Goal: Task Accomplishment & Management: Complete application form

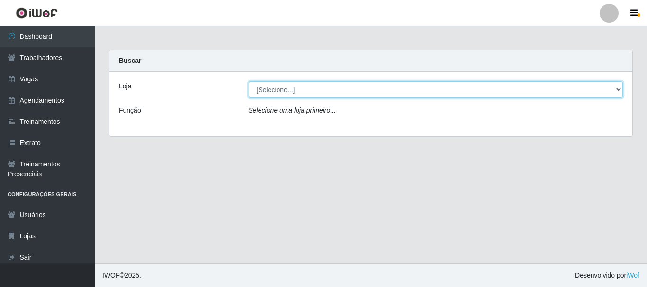
click at [295, 91] on select "[Selecione...] SuperShow - Asa Norte" at bounding box center [436, 89] width 375 height 17
select select "71"
click at [249, 81] on select "[Selecione...] SuperShow - Asa Norte" at bounding box center [436, 89] width 375 height 17
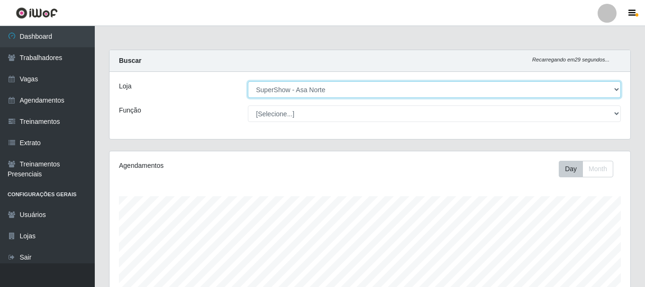
scroll to position [197, 520]
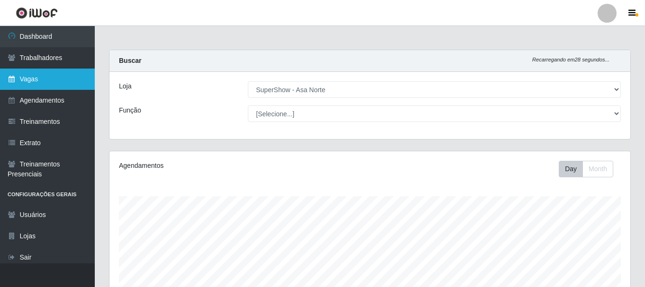
click at [36, 79] on link "Vagas" at bounding box center [47, 79] width 95 height 21
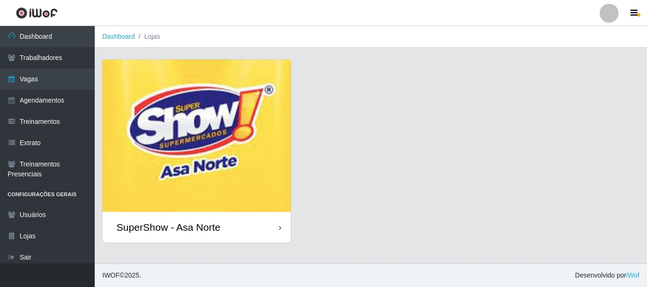
click at [225, 121] on img at bounding box center [196, 136] width 188 height 152
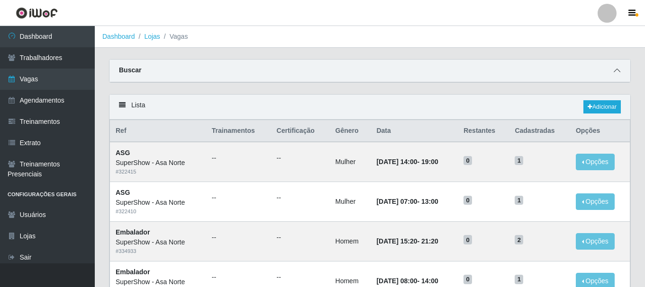
click at [621, 68] on span at bounding box center [616, 70] width 11 height 11
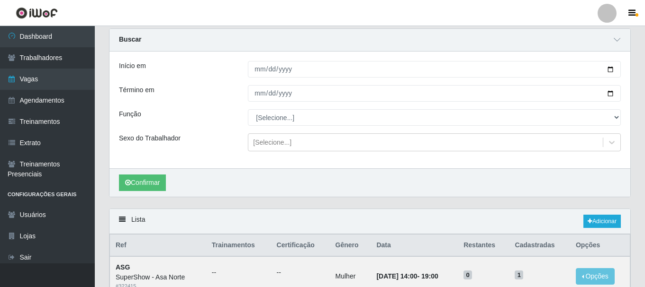
scroll to position [47, 0]
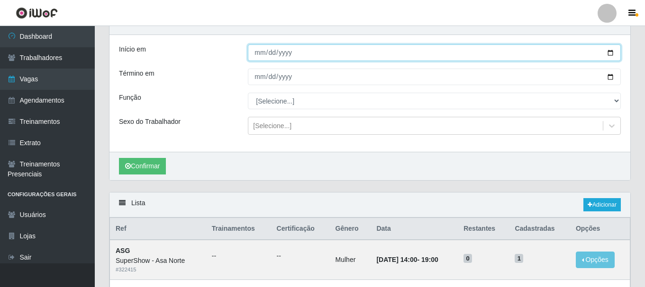
click at [610, 53] on input "Início em" at bounding box center [434, 53] width 373 height 17
type input "[DATE]"
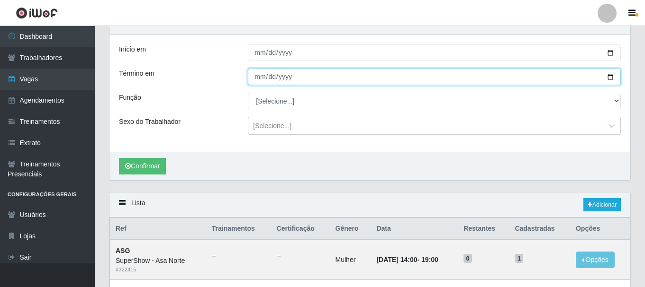
click at [607, 78] on input "Término em" at bounding box center [434, 77] width 373 height 17
type input "[DATE]"
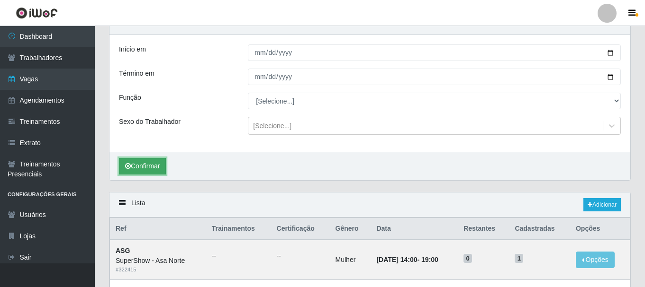
click at [143, 162] on button "Confirmar" at bounding box center [142, 166] width 47 height 17
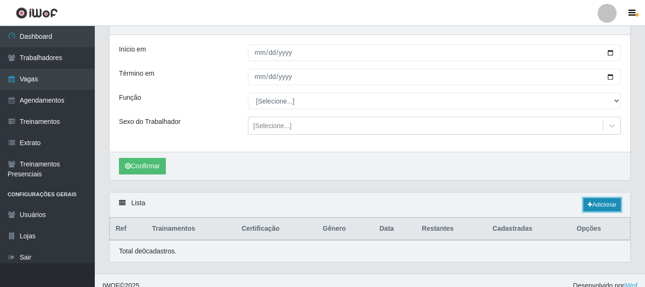
click at [604, 206] on link "Adicionar" at bounding box center [601, 204] width 37 height 13
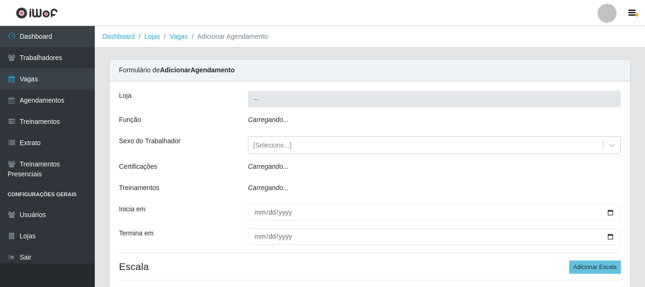
type input "SuperShow - Asa Norte"
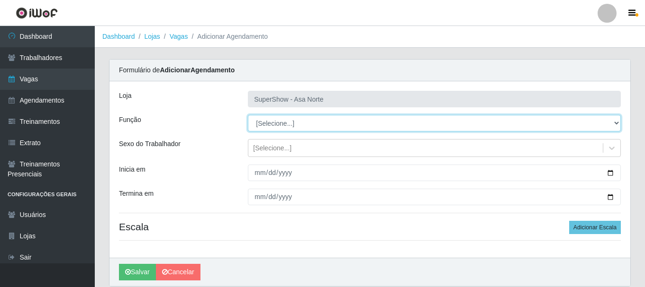
click at [279, 121] on select "[Selecione...] ASG ASG + ASG ++ Auxiliar de Depósito Auxiliar de Depósito + Aux…" at bounding box center [434, 123] width 373 height 17
select select "1"
click at [248, 115] on select "[Selecione...] ASG ASG + ASG ++ Auxiliar de Depósito Auxiliar de Depósito + Aux…" at bounding box center [434, 123] width 373 height 17
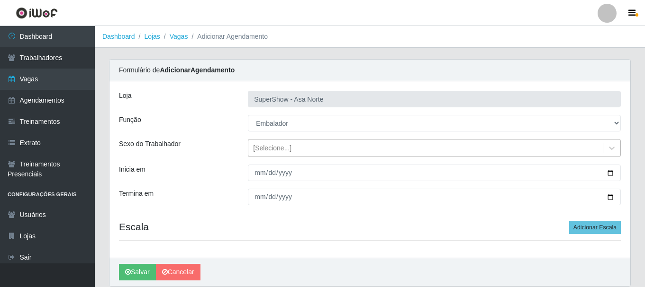
click at [288, 149] on div "[Selecione...]" at bounding box center [272, 148] width 38 height 10
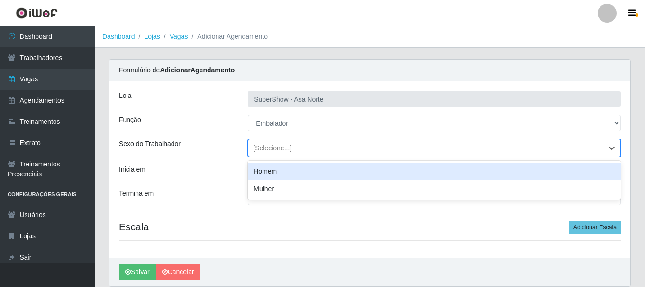
click at [278, 170] on div "Homem" at bounding box center [434, 172] width 373 height 18
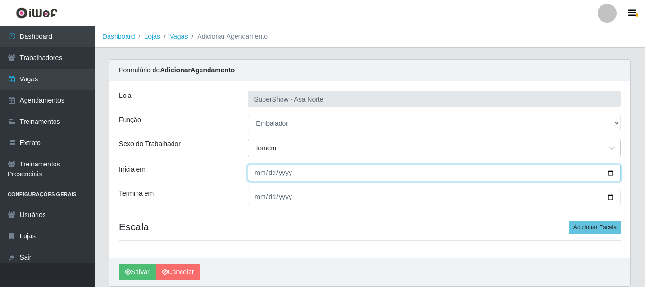
click at [260, 171] on input "Inicia em" at bounding box center [434, 173] width 373 height 17
type input "[DATE]"
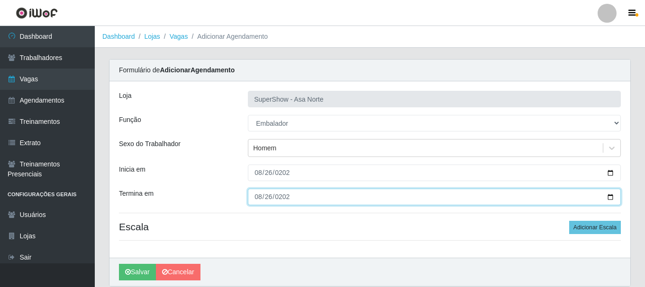
type input "[DATE]"
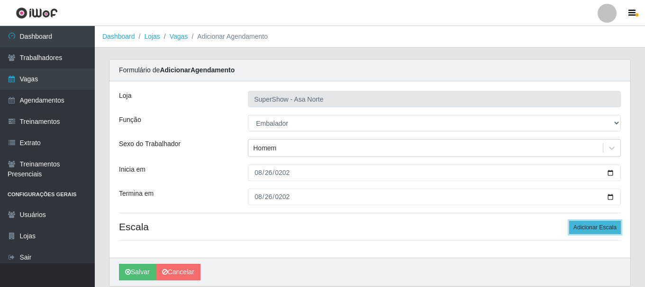
click at [589, 228] on button "Adicionar Escala" at bounding box center [595, 227] width 52 height 13
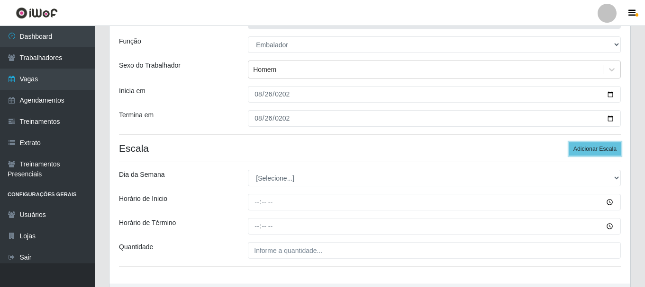
scroll to position [95, 0]
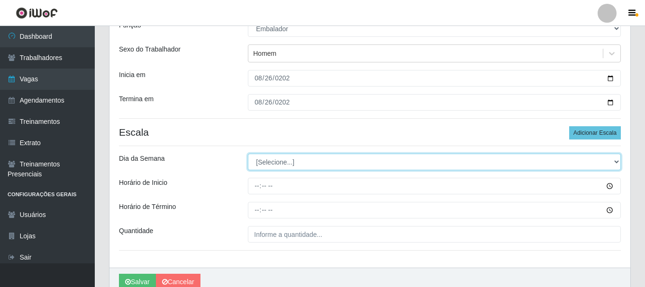
click at [307, 162] on select "[Selecione...] Segunda Terça Quarta Quinta Sexta Sábado Domingo" at bounding box center [434, 162] width 373 height 17
select select "2"
click at [248, 154] on select "[Selecione...] Segunda Terça Quarta Quinta Sexta Sábado Domingo" at bounding box center [434, 162] width 373 height 17
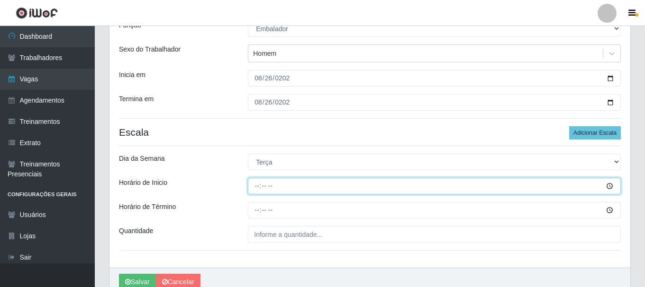
click at [253, 189] on input "Horário de Inicio" at bounding box center [434, 186] width 373 height 17
type input "08:00"
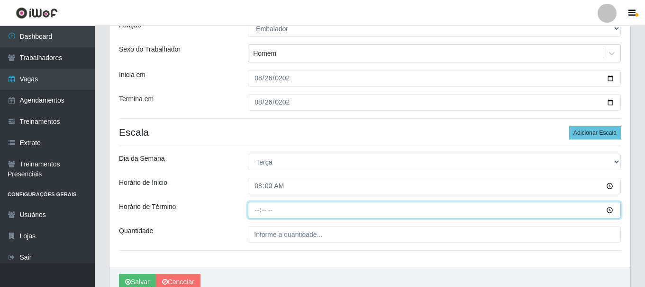
type input "14:00"
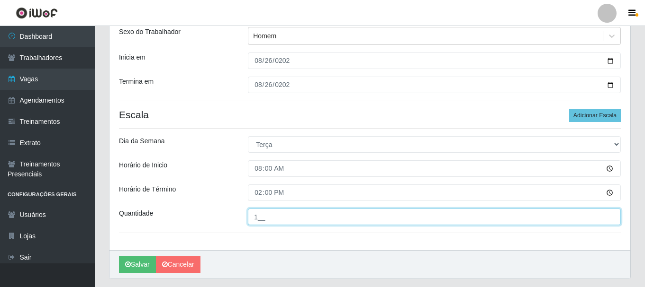
scroll to position [92, 0]
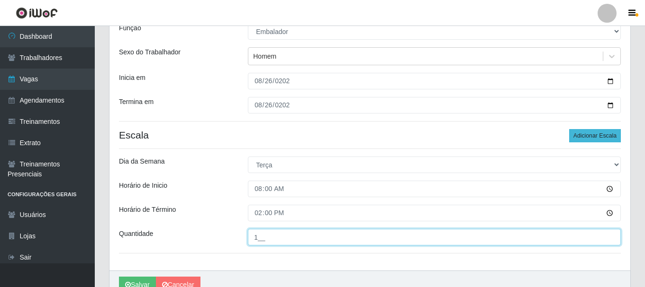
type input "1__"
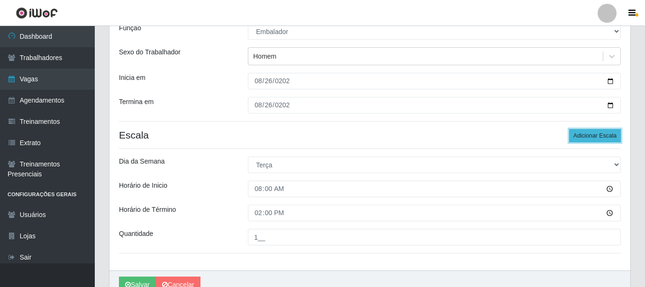
click at [598, 132] on button "Adicionar Escala" at bounding box center [595, 135] width 52 height 13
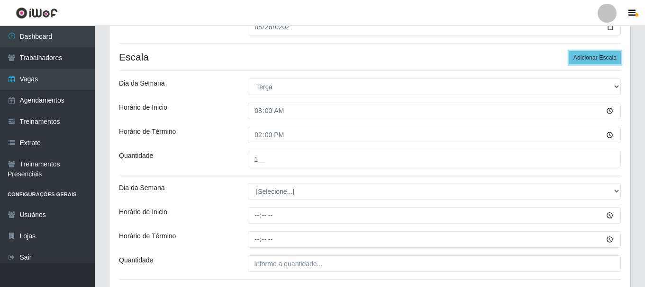
scroll to position [187, 0]
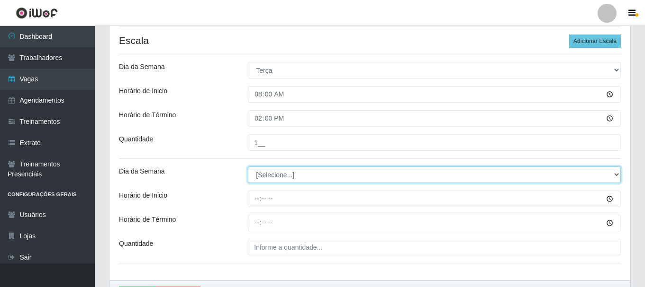
click at [313, 177] on select "[Selecione...] Segunda Terça Quarta Quinta Sexta Sábado Domingo" at bounding box center [434, 175] width 373 height 17
select select "2"
click at [248, 167] on select "[Selecione...] Segunda Terça Quarta Quinta Sexta Sábado Domingo" at bounding box center [434, 175] width 373 height 17
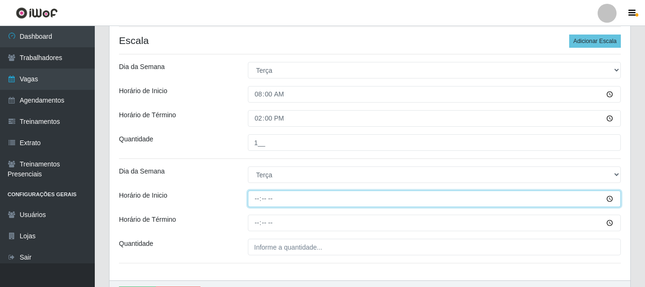
click at [259, 198] on input "Horário de Inicio" at bounding box center [434, 199] width 373 height 17
type input "15:20"
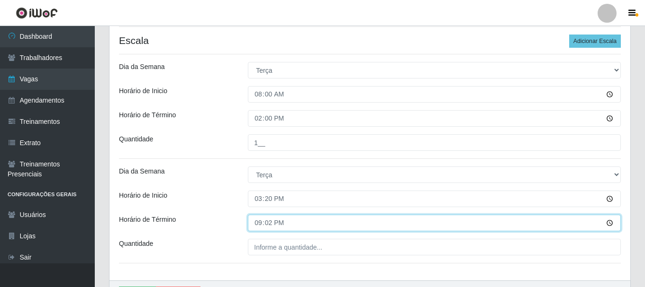
type input "21:20"
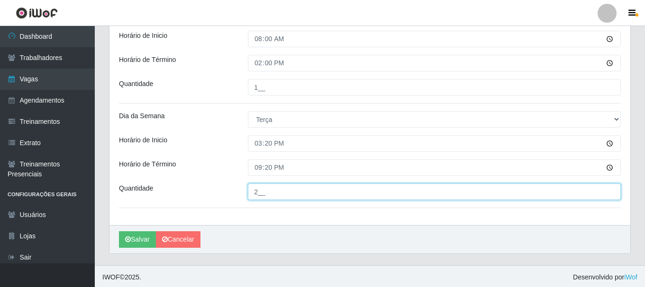
scroll to position [244, 0]
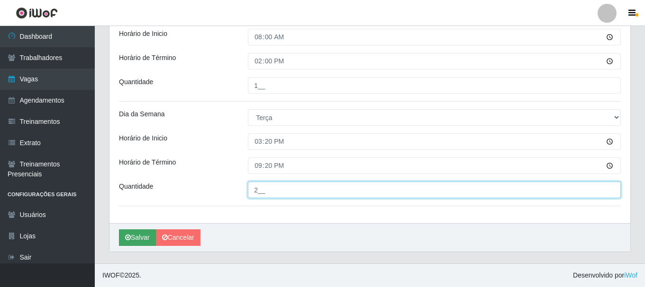
type input "2__"
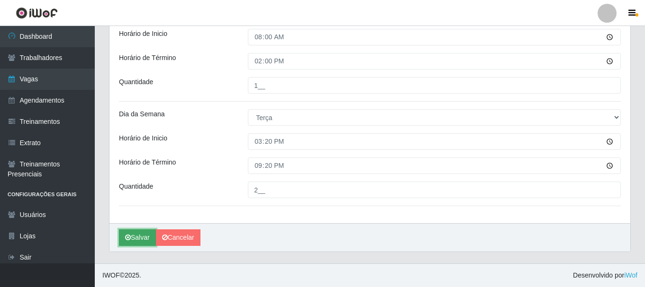
click at [134, 238] on button "Salvar" at bounding box center [137, 238] width 37 height 17
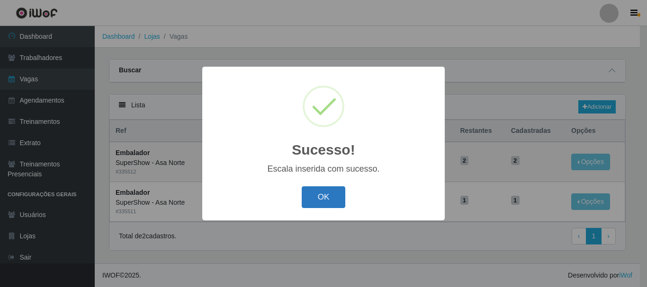
click at [328, 197] on button "OK" at bounding box center [324, 198] width 44 height 22
